Goal: Navigation & Orientation: Find specific page/section

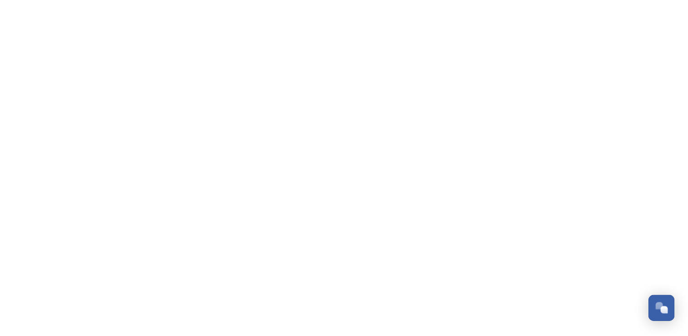
scroll to position [4046, 0]
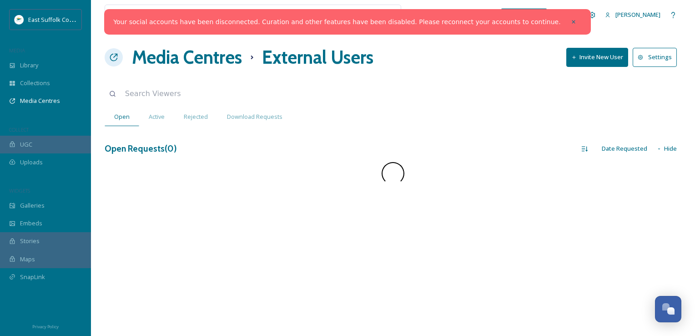
drag, startPoint x: 542, startPoint y: 21, endPoint x: 528, endPoint y: 20, distance: 13.7
click at [570, 21] on icon at bounding box center [573, 22] width 6 height 6
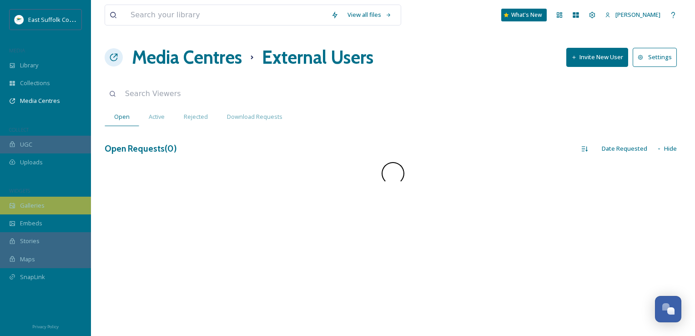
click at [30, 212] on div "Galleries" at bounding box center [45, 205] width 91 height 18
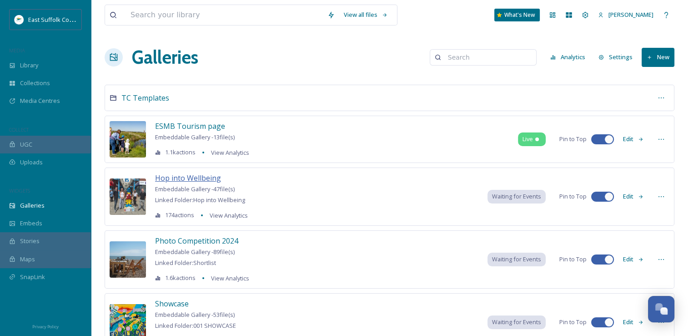
click at [190, 181] on span "Hop into Wellbeing" at bounding box center [188, 178] width 66 height 10
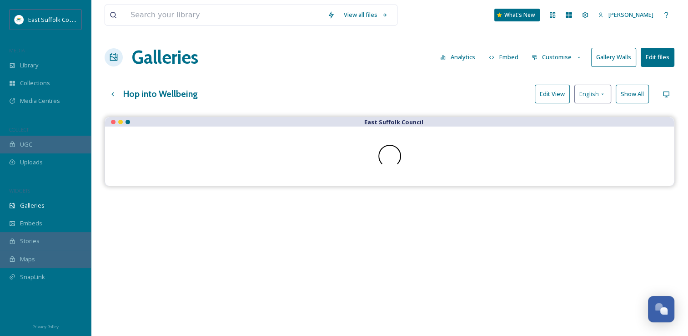
click at [611, 57] on button "Gallery Walls" at bounding box center [613, 57] width 45 height 19
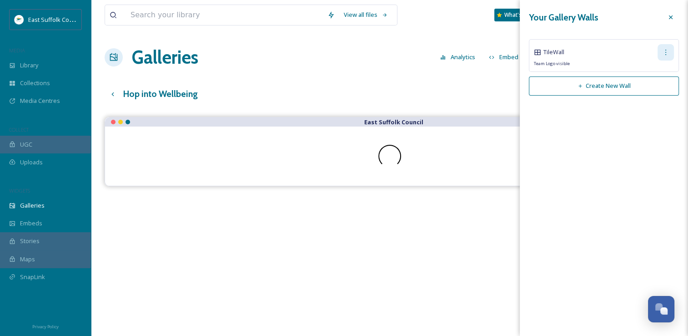
click at [668, 55] on icon at bounding box center [665, 52] width 7 height 7
click at [648, 87] on span "Copy Link" at bounding box center [651, 90] width 26 height 9
click at [391, 65] on div "Galleries Analytics Embed Customise Gallery Walls Edit files" at bounding box center [390, 57] width 570 height 27
